Goal: Register for event/course

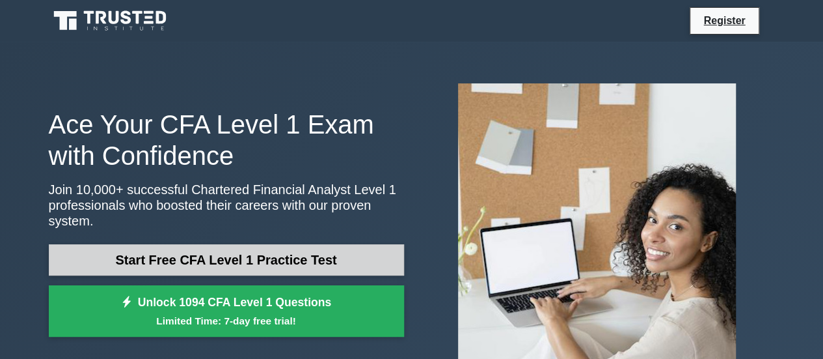
click at [367, 251] on link "Start Free CFA Level 1 Practice Test" at bounding box center [226, 259] width 355 height 31
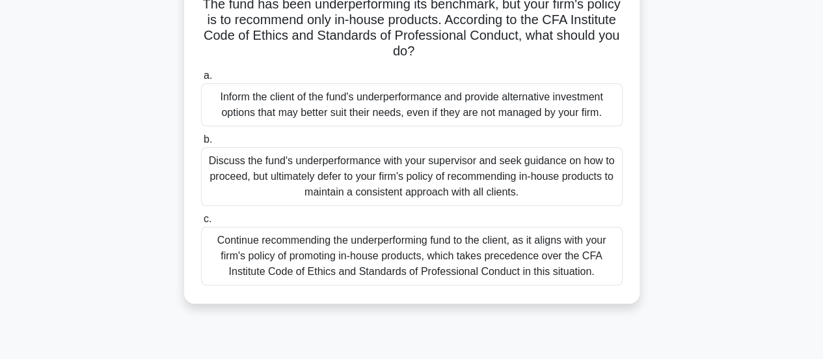
scroll to position [138, 0]
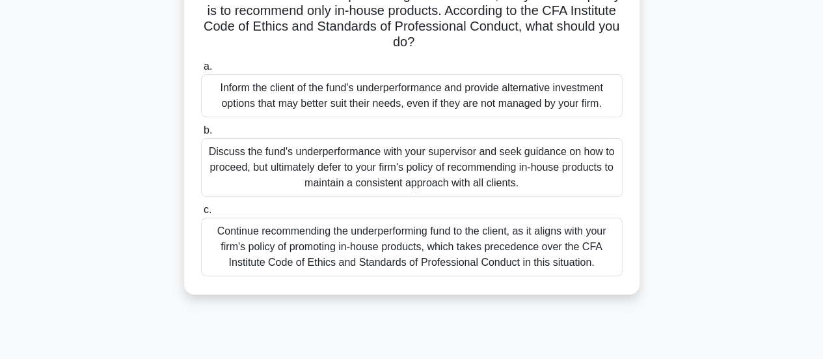
click at [418, 167] on div "Discuss the fund's underperformance with your supervisor and seek guidance on h…" at bounding box center [412, 167] width 422 height 59
click at [201, 135] on input "b. Discuss the fund's underperformance with your supervisor and seek guidance o…" at bounding box center [201, 130] width 0 height 8
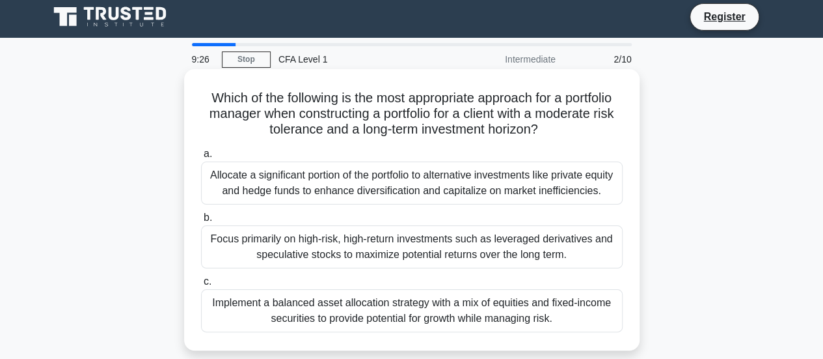
scroll to position [0, 0]
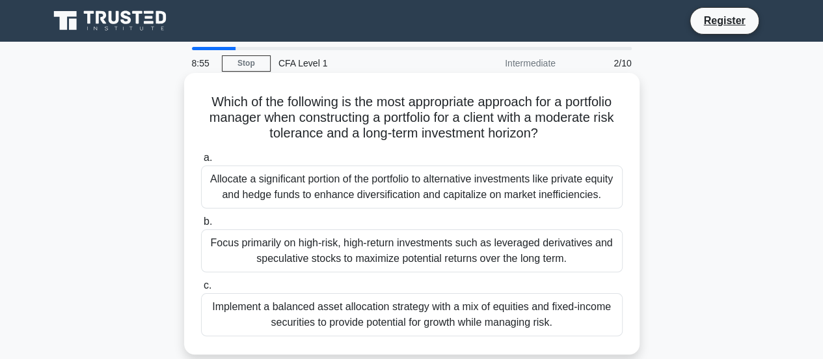
click at [545, 310] on div "Implement a balanced asset allocation strategy with a mix of equities and fixed…" at bounding box center [412, 314] width 422 height 43
click at [201, 290] on input "c. Implement a balanced asset allocation strategy with a mix of equities and fi…" at bounding box center [201, 285] width 0 height 8
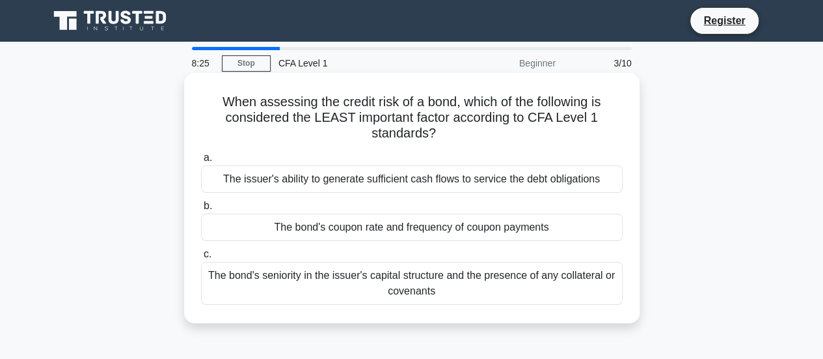
click at [513, 279] on div "The bond's seniority in the issuer's capital structure and the presence of any …" at bounding box center [412, 283] width 422 height 43
click at [201, 258] on input "c. The bond's seniority in the issuer's capital structure and the presence of a…" at bounding box center [201, 254] width 0 height 8
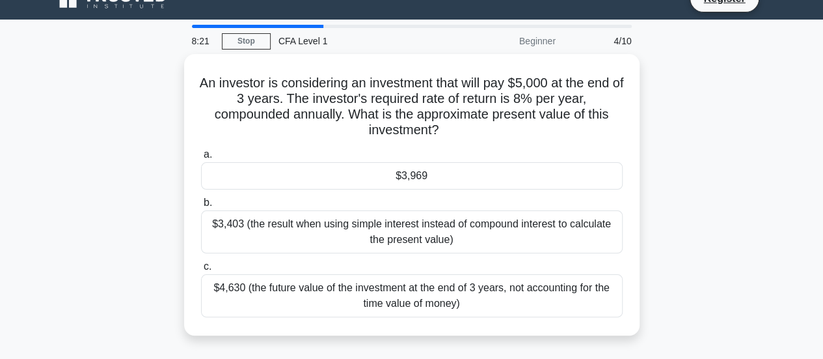
scroll to position [24, 0]
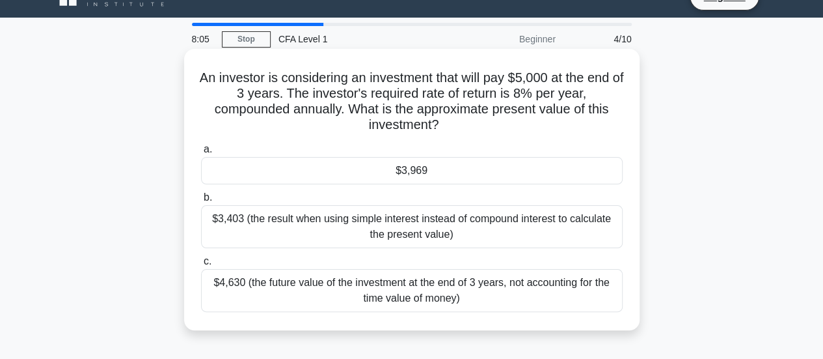
click at [512, 225] on div "$3,403 (the result when using simple interest instead of compound interest to c…" at bounding box center [412, 226] width 422 height 43
click at [201, 202] on input "b. $3,403 (the result when using simple interest instead of compound interest t…" at bounding box center [201, 197] width 0 height 8
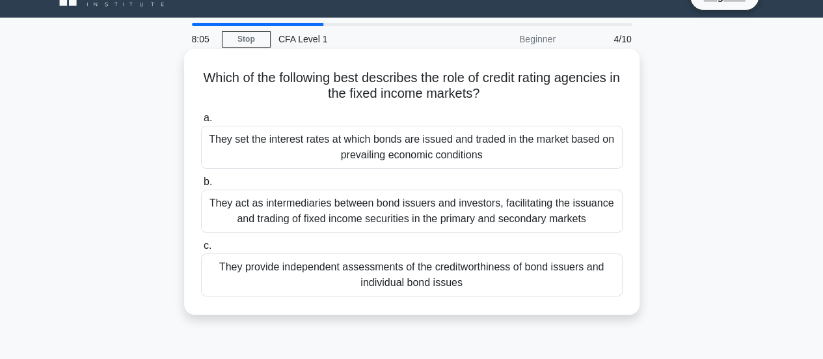
scroll to position [0, 0]
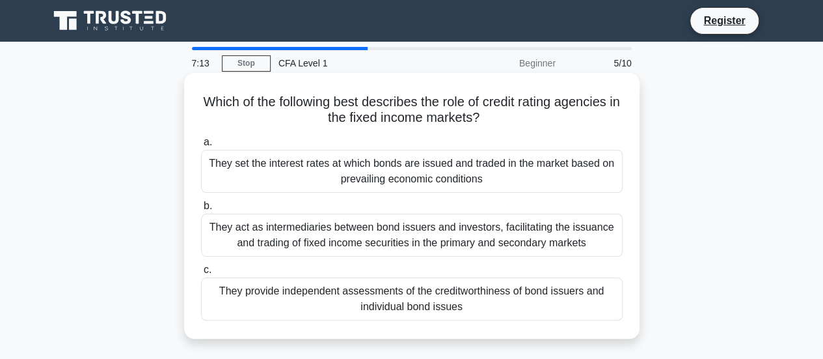
click at [474, 304] on div "They provide independent assessments of the creditworthiness of bond issuers an…" at bounding box center [412, 298] width 422 height 43
click at [201, 274] on input "c. They provide independent assessments of the creditworthiness of bond issuers…" at bounding box center [201, 270] width 0 height 8
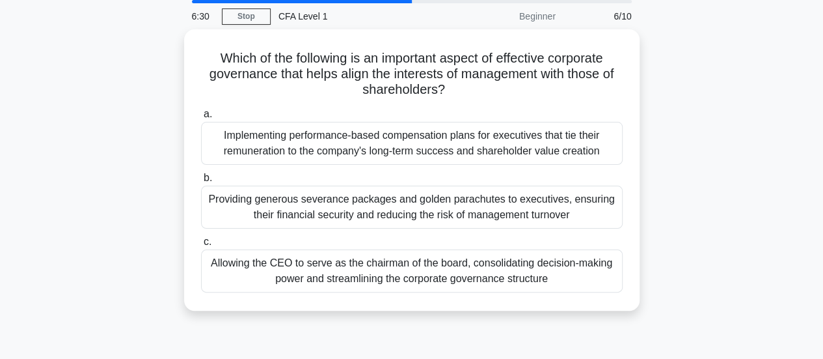
scroll to position [50, 0]
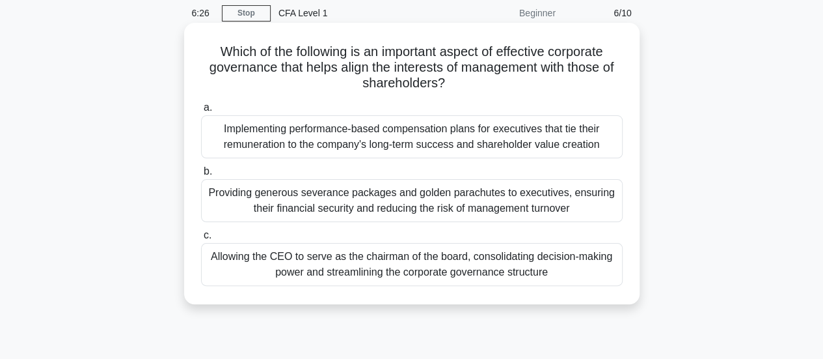
click at [571, 136] on div "Implementing performance-based compensation plans for executives that tie their…" at bounding box center [412, 136] width 422 height 43
click at [201, 112] on input "a. Implementing performance-based compensation plans for executives that tie th…" at bounding box center [201, 108] width 0 height 8
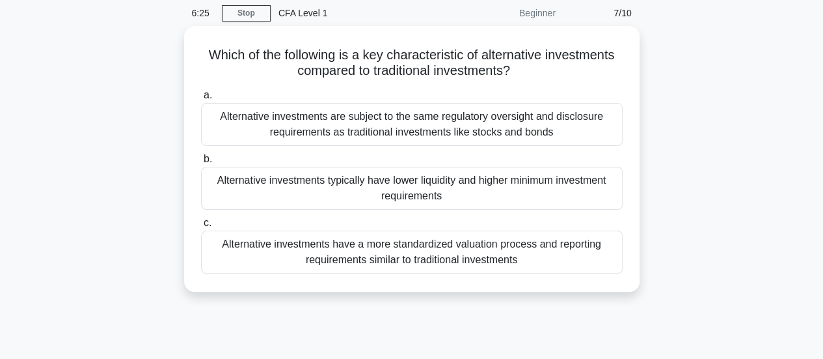
scroll to position [0, 0]
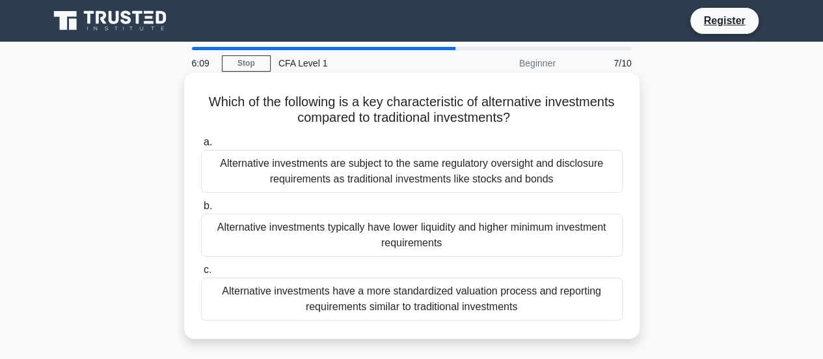
click at [381, 296] on div "Alternative investments have a more standardized valuation process and reportin…" at bounding box center [412, 298] width 422 height 43
click at [201, 274] on input "c. Alternative investments have a more standardized valuation process and repor…" at bounding box center [201, 270] width 0 height 8
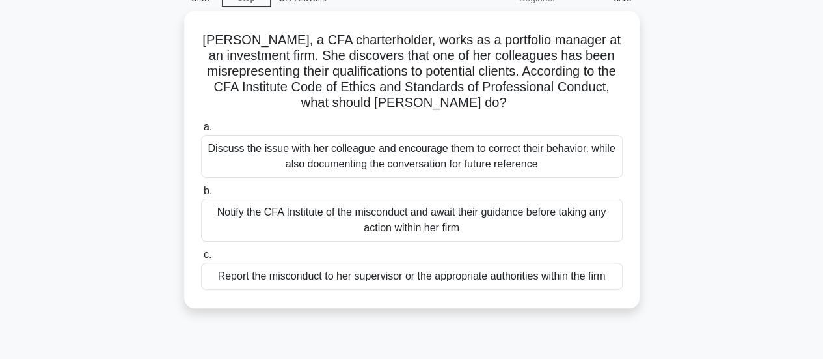
scroll to position [69, 0]
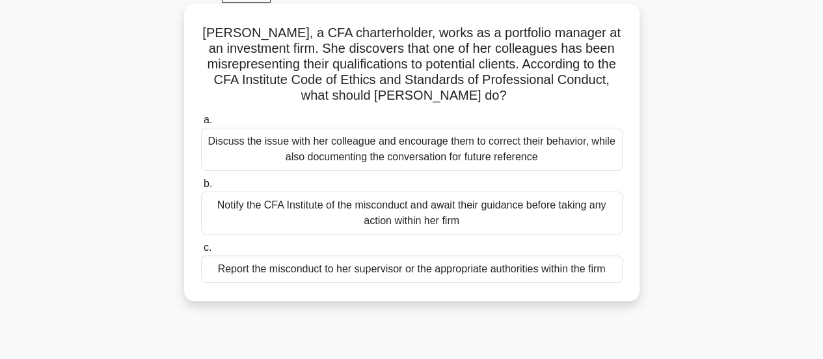
click at [505, 264] on div "Report the misconduct to her supervisor or the appropriate authorities within t…" at bounding box center [412, 268] width 422 height 27
click at [201, 252] on input "c. Report the misconduct to her supervisor or the appropriate authorities withi…" at bounding box center [201, 247] width 0 height 8
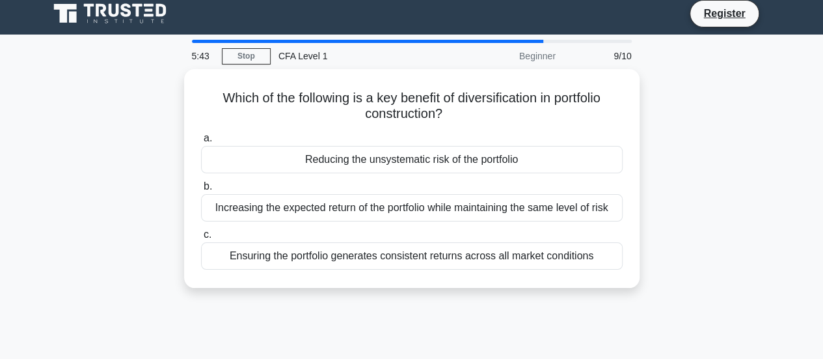
scroll to position [0, 0]
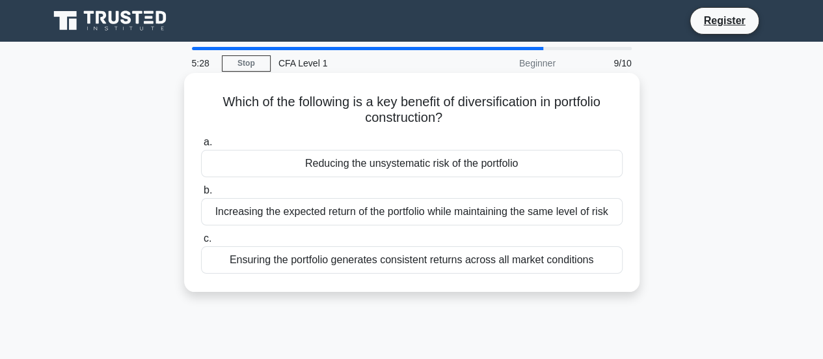
click at [500, 160] on div "Reducing the unsystematic risk of the portfolio" at bounding box center [412, 163] width 422 height 27
click at [201, 146] on input "a. Reducing the unsystematic risk of the portfolio" at bounding box center [201, 142] width 0 height 8
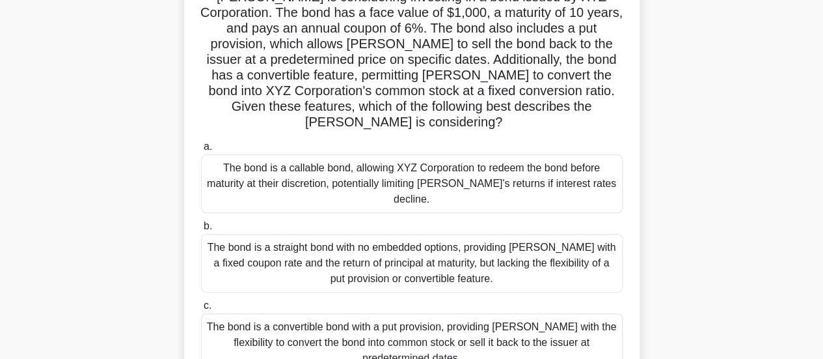
scroll to position [117, 0]
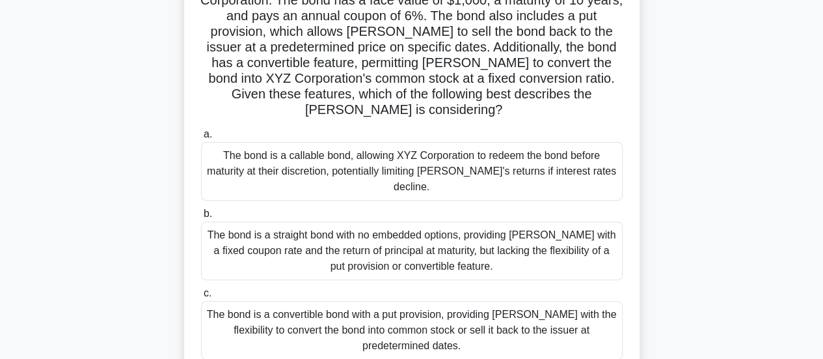
click at [479, 142] on div "The bond is a callable bond, allowing XYZ Corporation to redeem the bond before…" at bounding box center [412, 171] width 422 height 59
click at [201, 136] on input "a. The bond is a callable bond, allowing XYZ Corporation to redeem the bond bef…" at bounding box center [201, 134] width 0 height 8
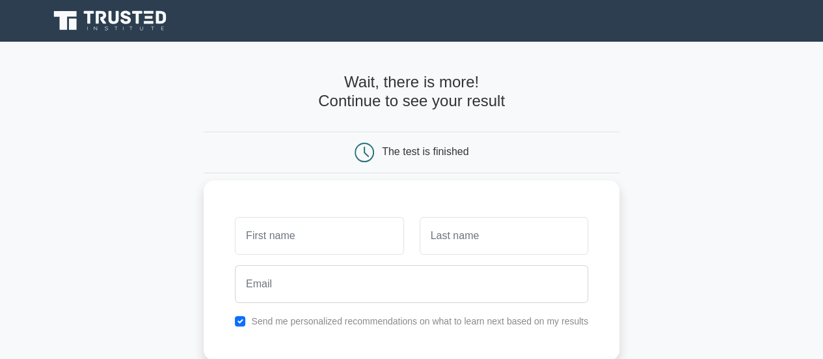
click at [353, 249] on input "text" at bounding box center [319, 236] width 169 height 38
type input "[PERSON_NAME]"
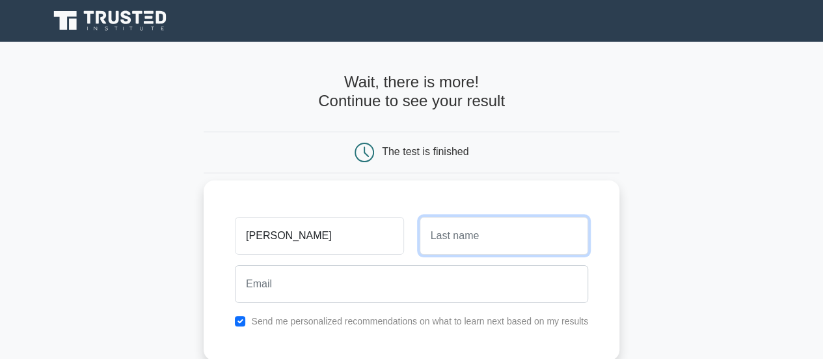
click at [458, 234] on input "text" at bounding box center [504, 236] width 169 height 38
type input "gupta"
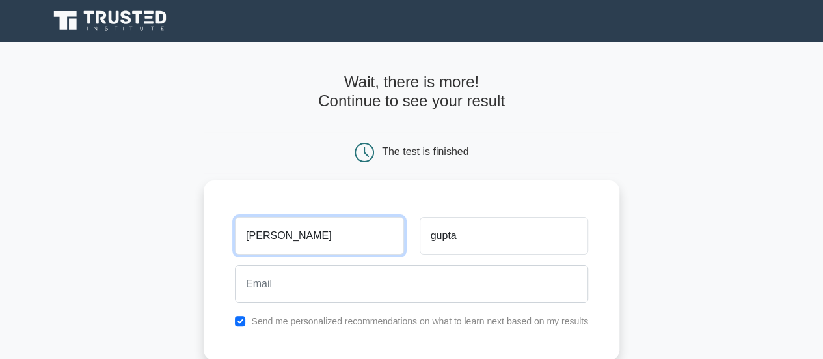
click at [383, 241] on input "[PERSON_NAME]" at bounding box center [319, 236] width 169 height 38
type input "o"
type input "kaku"
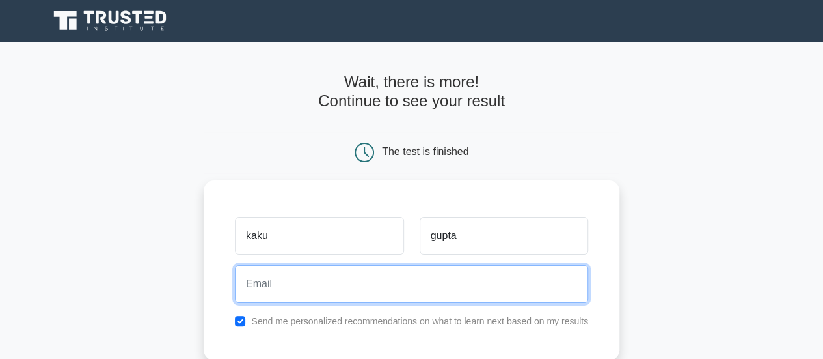
click at [338, 295] on input "email" at bounding box center [411, 284] width 353 height 38
type input "[EMAIL_ADDRESS][DOMAIN_NAME]"
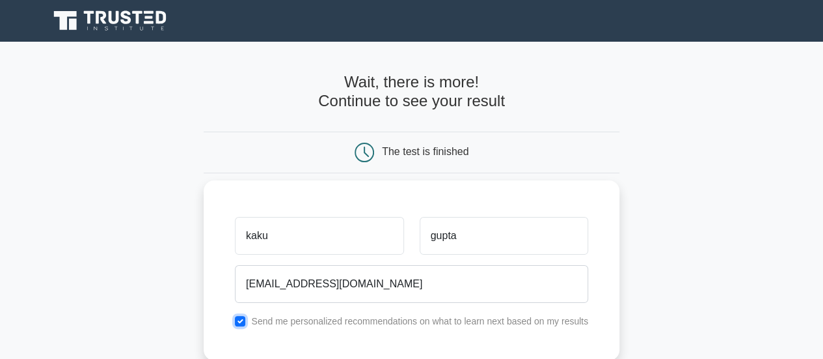
click at [239, 317] on input "checkbox" at bounding box center [240, 321] width 10 height 10
checkbox input "false"
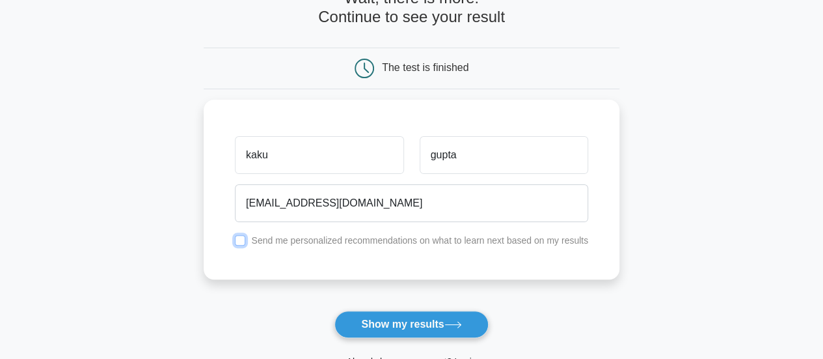
scroll to position [204, 0]
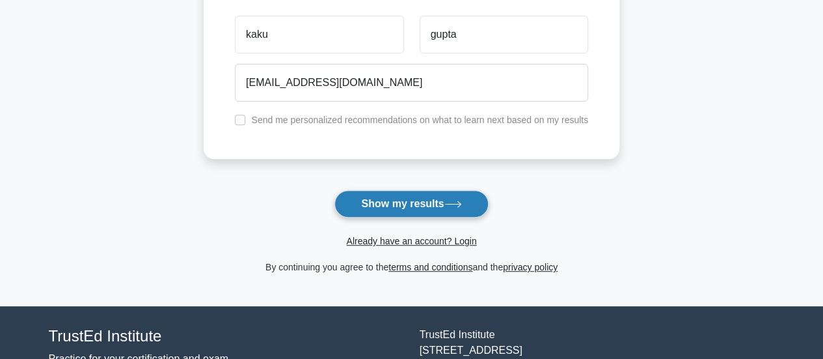
click at [451, 194] on button "Show my results" at bounding box center [412, 203] width 154 height 27
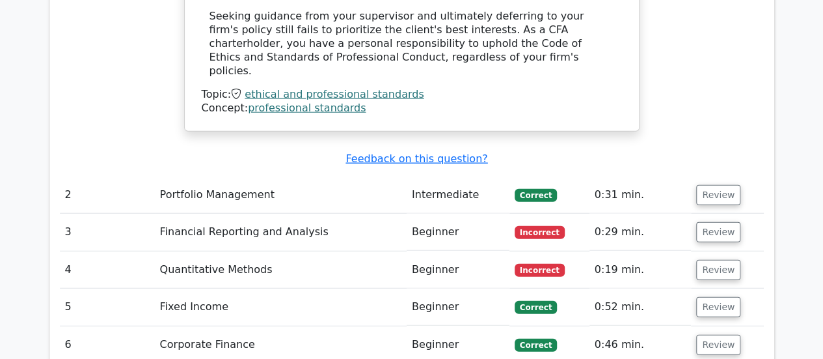
scroll to position [1672, 0]
